Goal: Information Seeking & Learning: Check status

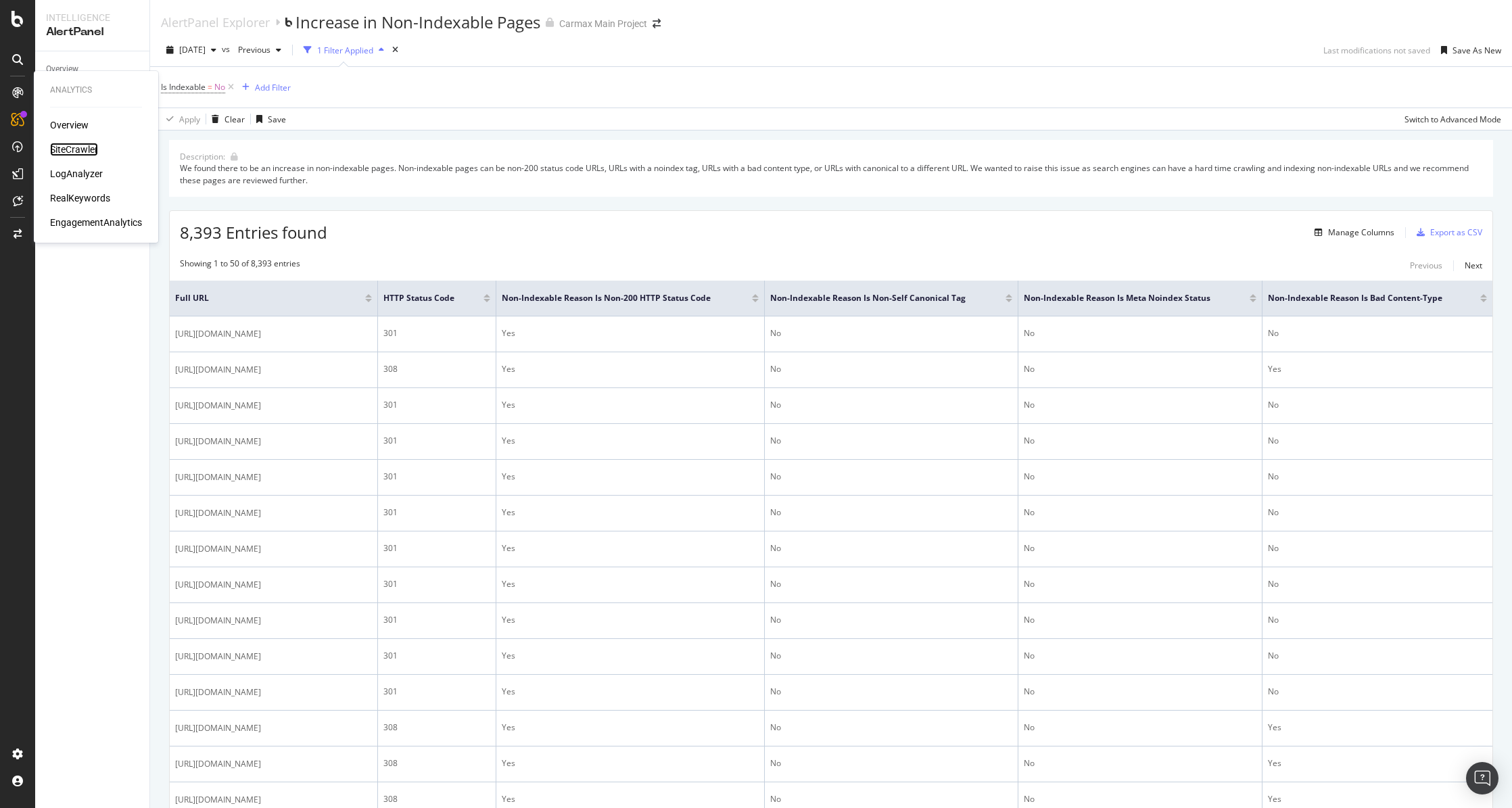
click at [70, 149] on div "SiteCrawler" at bounding box center [73, 149] width 48 height 14
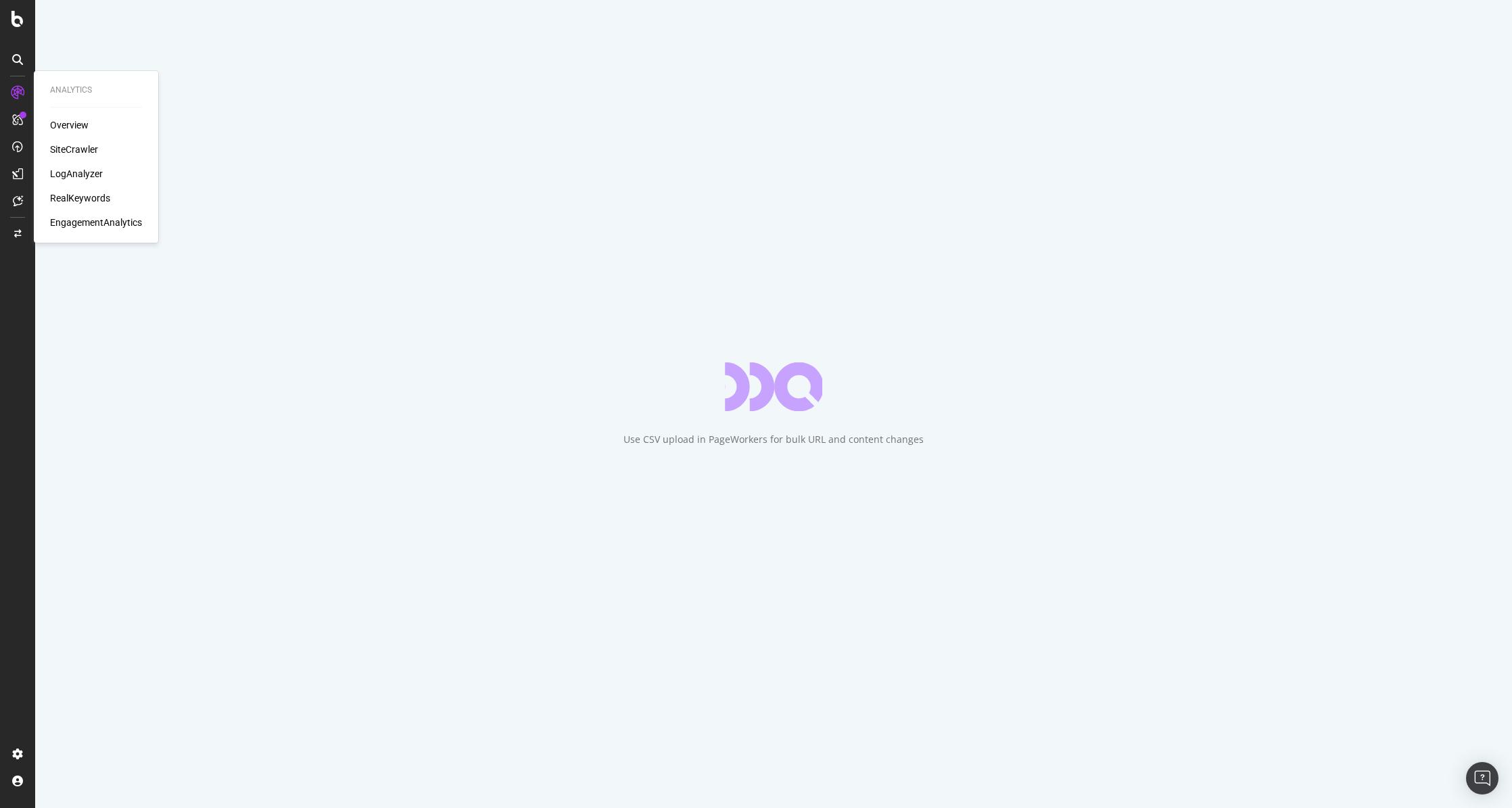
click at [76, 123] on div "Overview" at bounding box center [69, 125] width 39 height 14
